Goal: Task Accomplishment & Management: Use online tool/utility

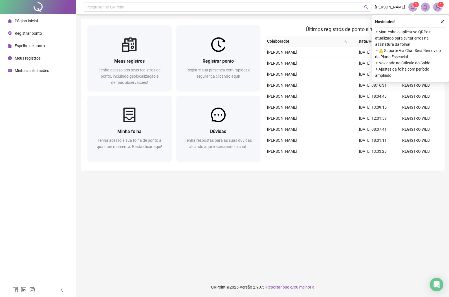
click at [35, 35] on span "Registrar ponto" at bounding box center [28, 33] width 27 height 5
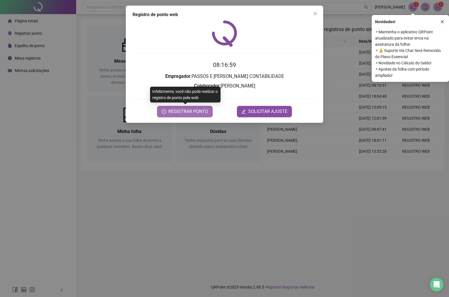
click at [174, 113] on span "REGISTRAR PONTO" at bounding box center [188, 111] width 40 height 7
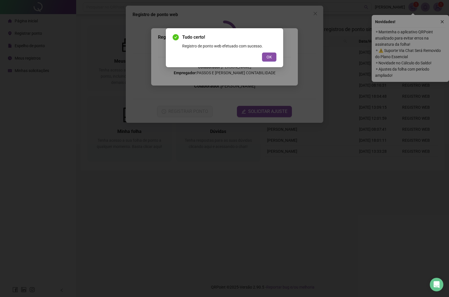
drag, startPoint x: 271, startPoint y: 58, endPoint x: 328, endPoint y: 22, distance: 67.0
click at [271, 58] on span "OK" at bounding box center [269, 57] width 5 height 6
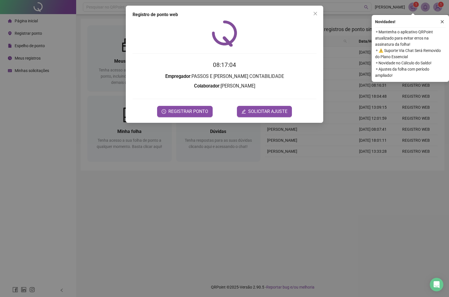
drag, startPoint x: 316, startPoint y: 14, endPoint x: 338, endPoint y: 20, distance: 22.9
click at [316, 13] on icon "close" at bounding box center [315, 13] width 3 height 3
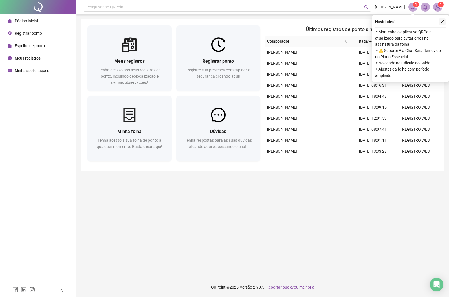
drag, startPoint x: 442, startPoint y: 21, endPoint x: 411, endPoint y: 5, distance: 35.2
click at [442, 21] on icon "close" at bounding box center [442, 22] width 4 height 4
